Goal: Information Seeking & Learning: Learn about a topic

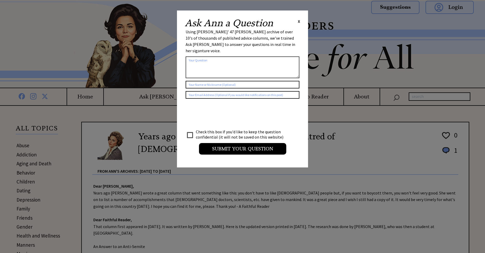
click at [299, 21] on span "X" at bounding box center [299, 21] width 2 height 5
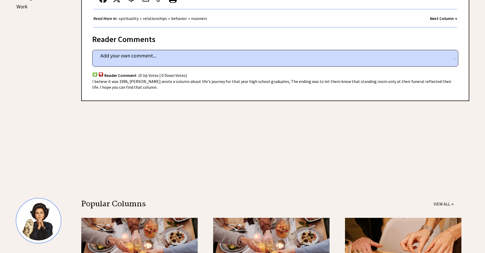
scroll to position [315, 0]
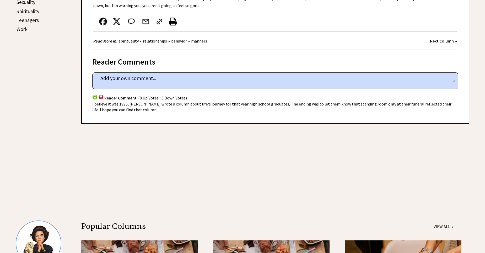
click at [101, 94] on img at bounding box center [100, 96] width 5 height 5
click at [92, 89] on div "Reader Comments home 2452 comment_tease Post Your Comment Reader Comment (0 Up …" at bounding box center [275, 86] width 388 height 73
click at [93, 94] on img at bounding box center [94, 96] width 5 height 5
click at [449, 38] on strong "Next Column →" at bounding box center [443, 40] width 27 height 5
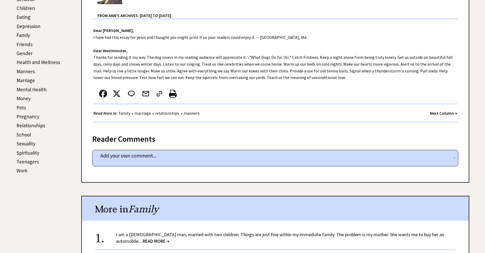
scroll to position [175, 0]
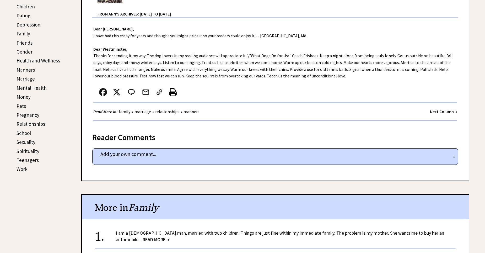
click at [438, 111] on strong "Next Column →" at bounding box center [443, 111] width 27 height 5
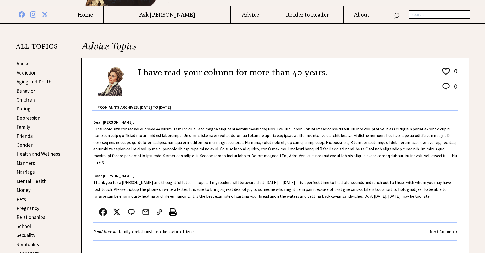
scroll to position [140, 0]
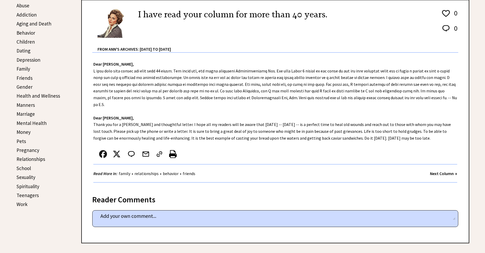
click at [31, 87] on link "Gender" at bounding box center [25, 87] width 16 height 6
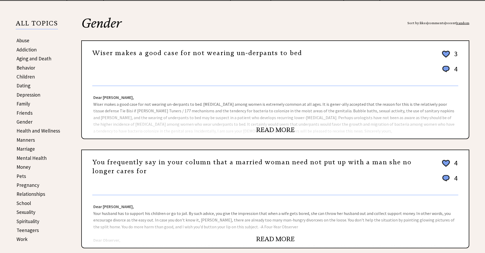
scroll to position [140, 0]
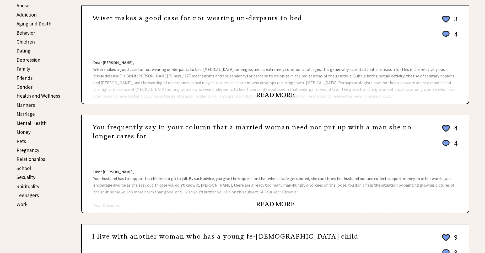
click at [264, 94] on link "READ MORE" at bounding box center [275, 95] width 39 height 8
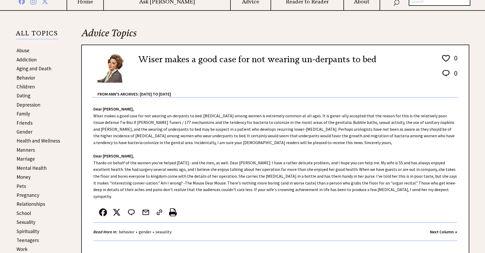
scroll to position [105, 0]
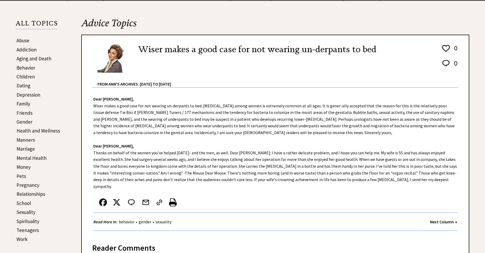
click at [22, 176] on link "Pets" at bounding box center [21, 176] width 9 height 6
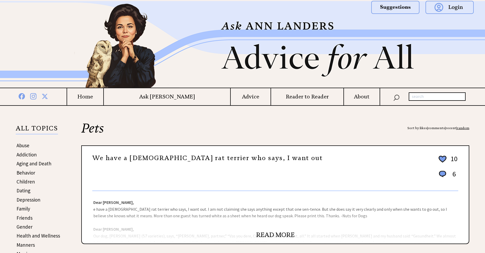
scroll to position [105, 0]
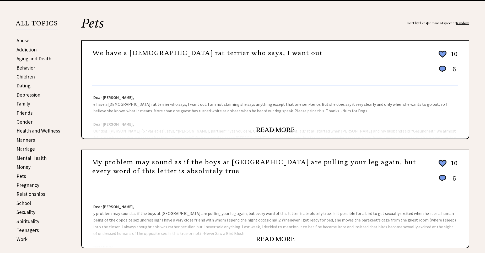
click at [275, 129] on link "READ MORE" at bounding box center [275, 130] width 39 height 8
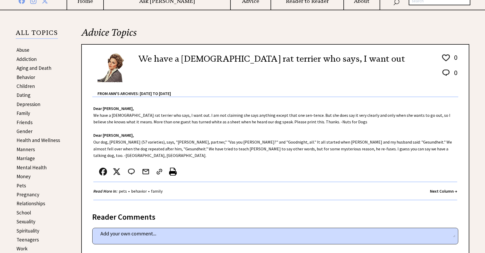
scroll to position [140, 0]
